Goal: Task Accomplishment & Management: Manage account settings

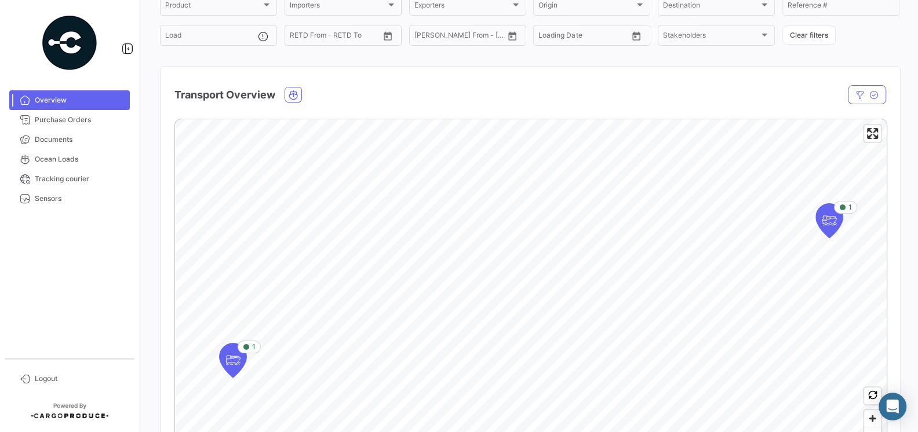
scroll to position [76, 0]
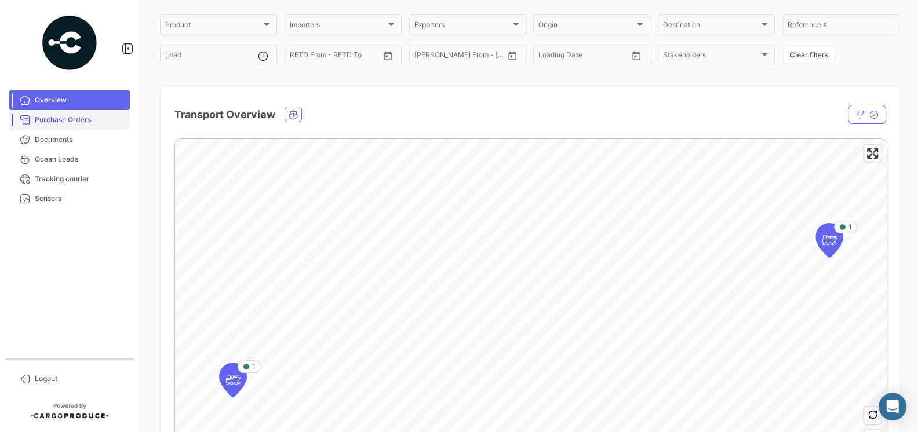
click at [80, 115] on span "Purchase Orders" at bounding box center [80, 120] width 90 height 10
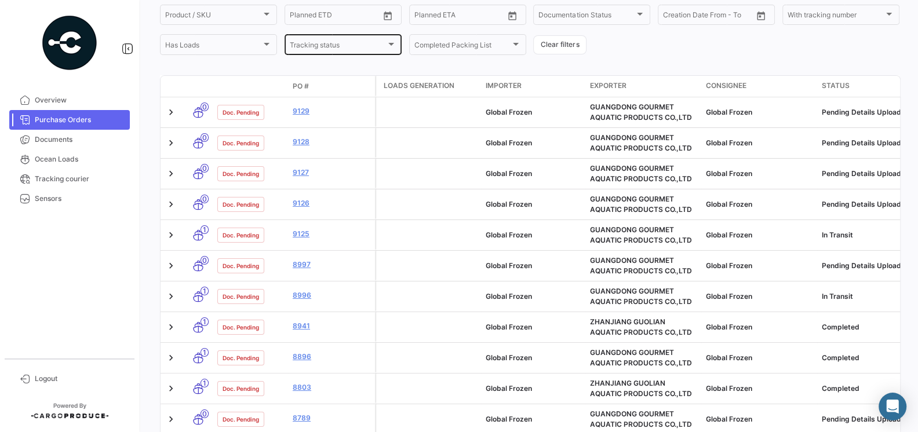
scroll to position [171, 0]
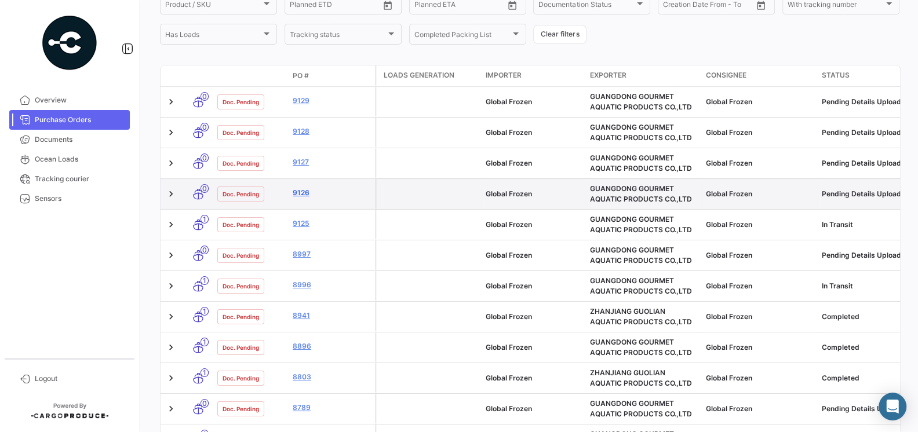
click at [304, 191] on link "9126" at bounding box center [332, 193] width 78 height 10
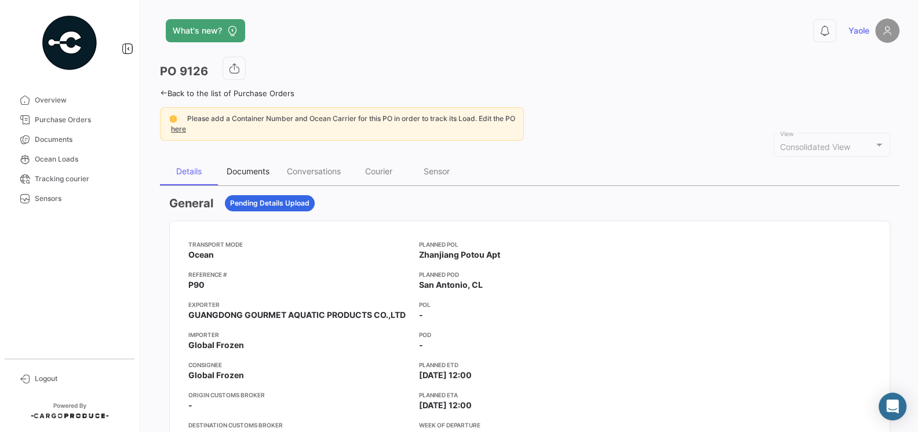
click at [256, 175] on div "Documents" at bounding box center [248, 172] width 60 height 28
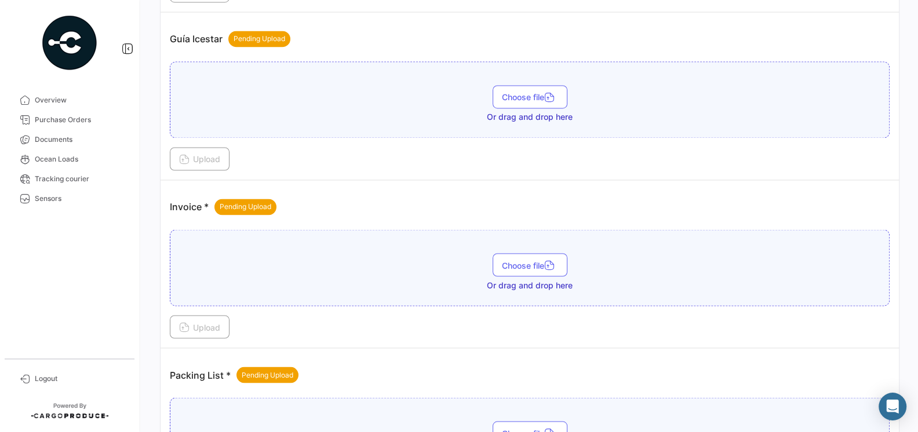
scroll to position [1589, 0]
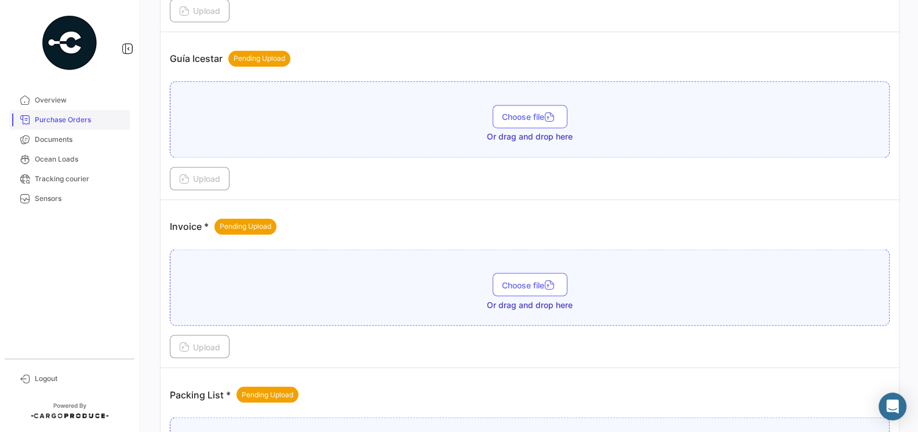
click at [71, 119] on span "Purchase Orders" at bounding box center [80, 120] width 90 height 10
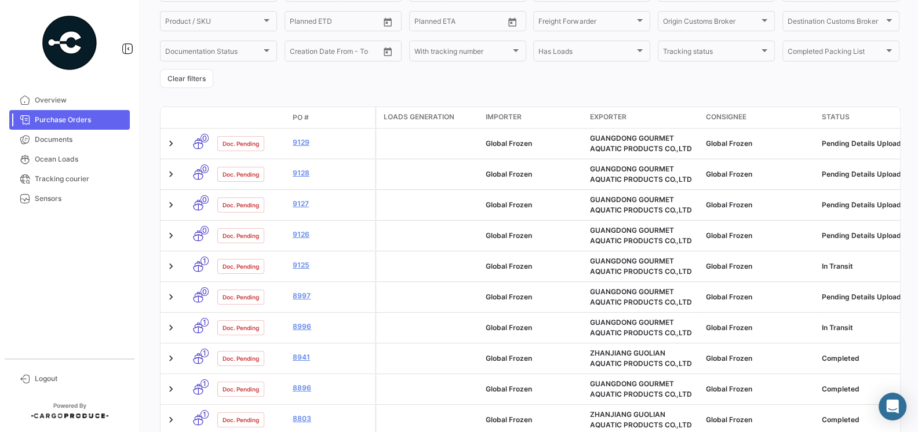
scroll to position [242, 0]
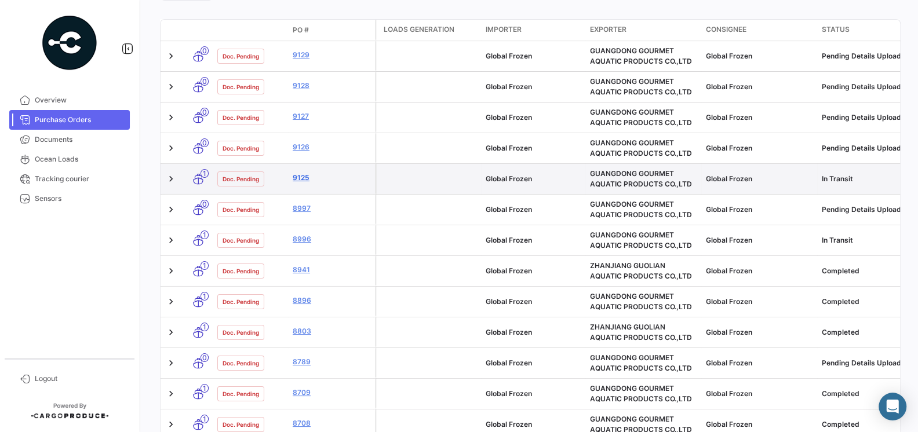
click at [303, 177] on link "9125" at bounding box center [332, 178] width 78 height 10
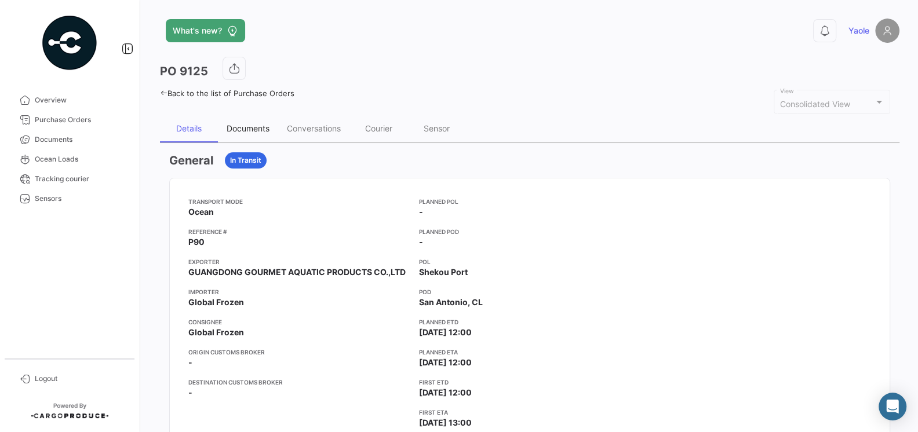
click at [252, 127] on div "Documents" at bounding box center [248, 128] width 43 height 10
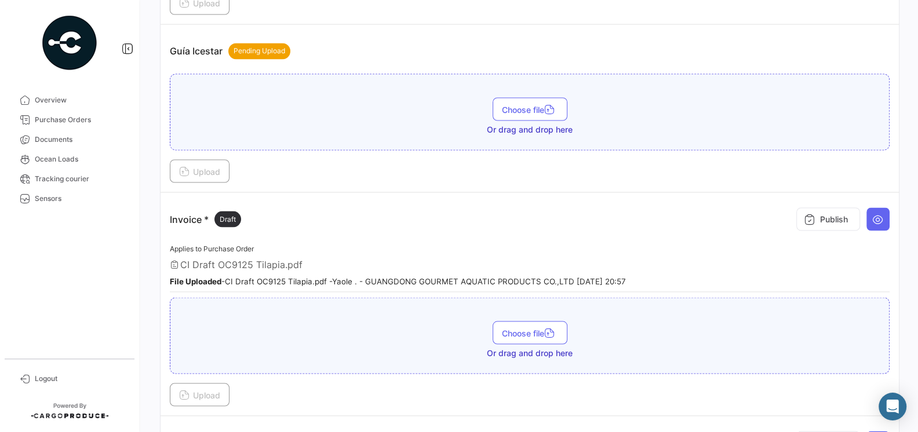
scroll to position [1737, 0]
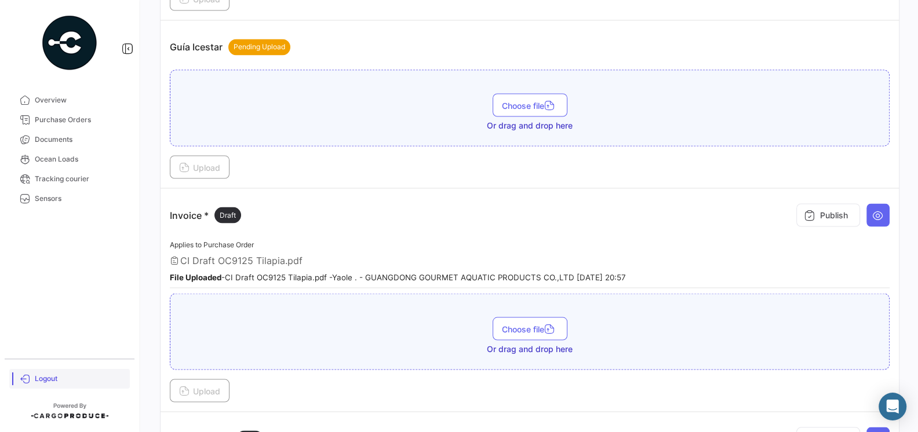
click at [43, 386] on link "Logout" at bounding box center [69, 379] width 120 height 20
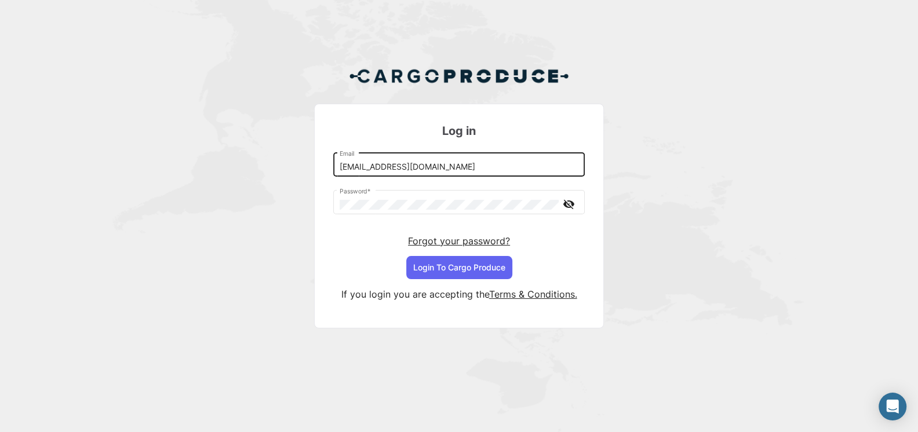
click at [433, 162] on input "[EMAIL_ADDRESS][DOMAIN_NAME]" at bounding box center [458, 167] width 239 height 10
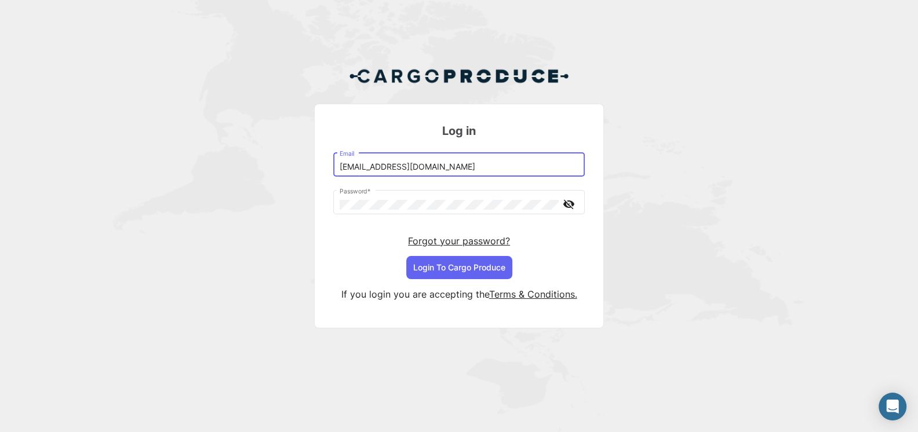
type input "[EMAIL_ADDRESS][DOMAIN_NAME]"
click at [467, 275] on button "Login To Cargo Produce" at bounding box center [459, 267] width 106 height 23
